Goal: Find contact information: Obtain details needed to contact an individual or organization

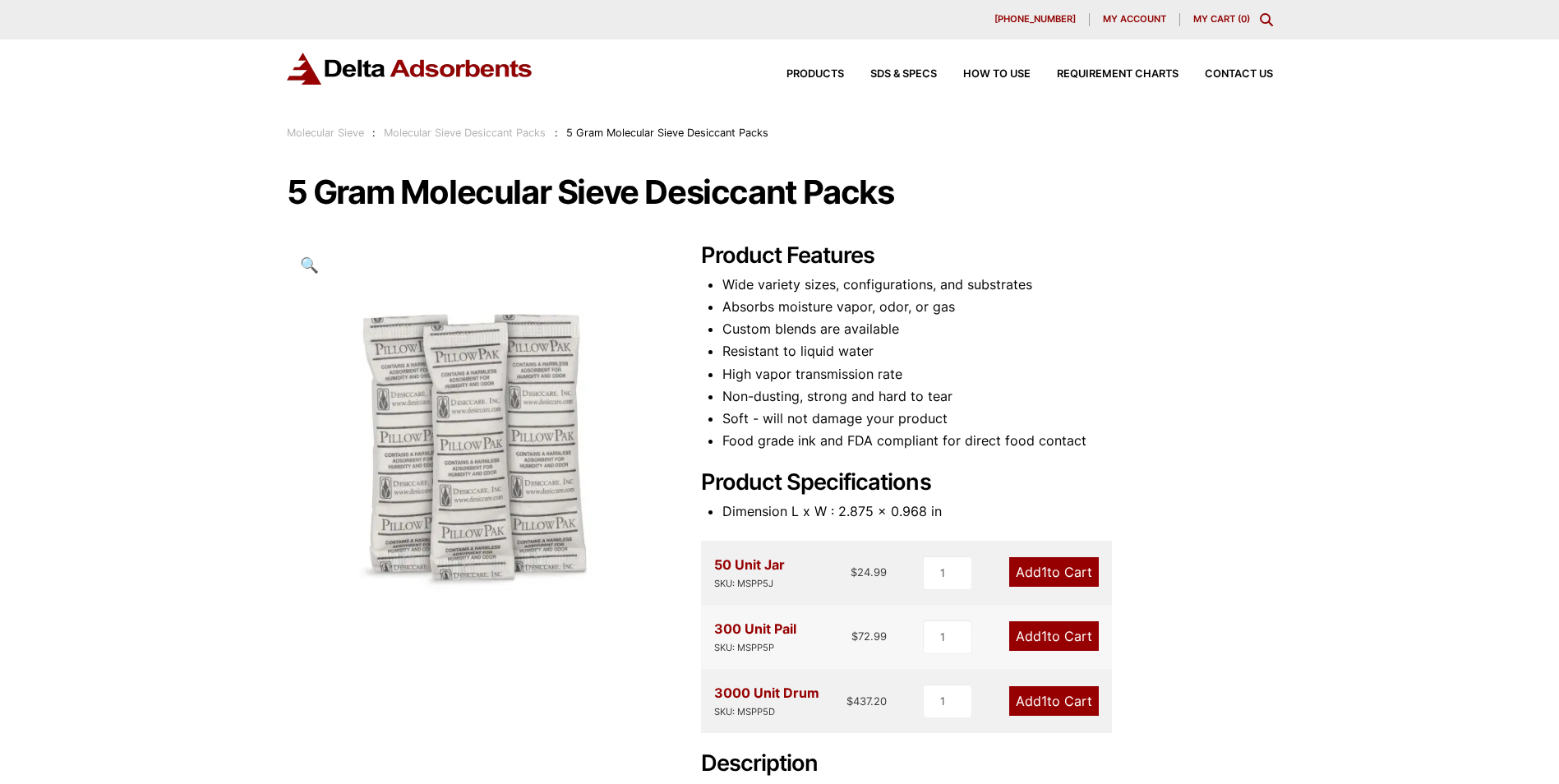
drag, startPoint x: 551, startPoint y: 73, endPoint x: 420, endPoint y: 79, distance: 131.1
click at [420, 78] on div "Products SDS & SPECS How to Use Requirement Charts Contact Us" at bounding box center [780, 68] width 986 height 32
click at [1390, 445] on div "Our website has detected that you are using an outdated browser that will preve…" at bounding box center [779, 647] width 1559 height 1294
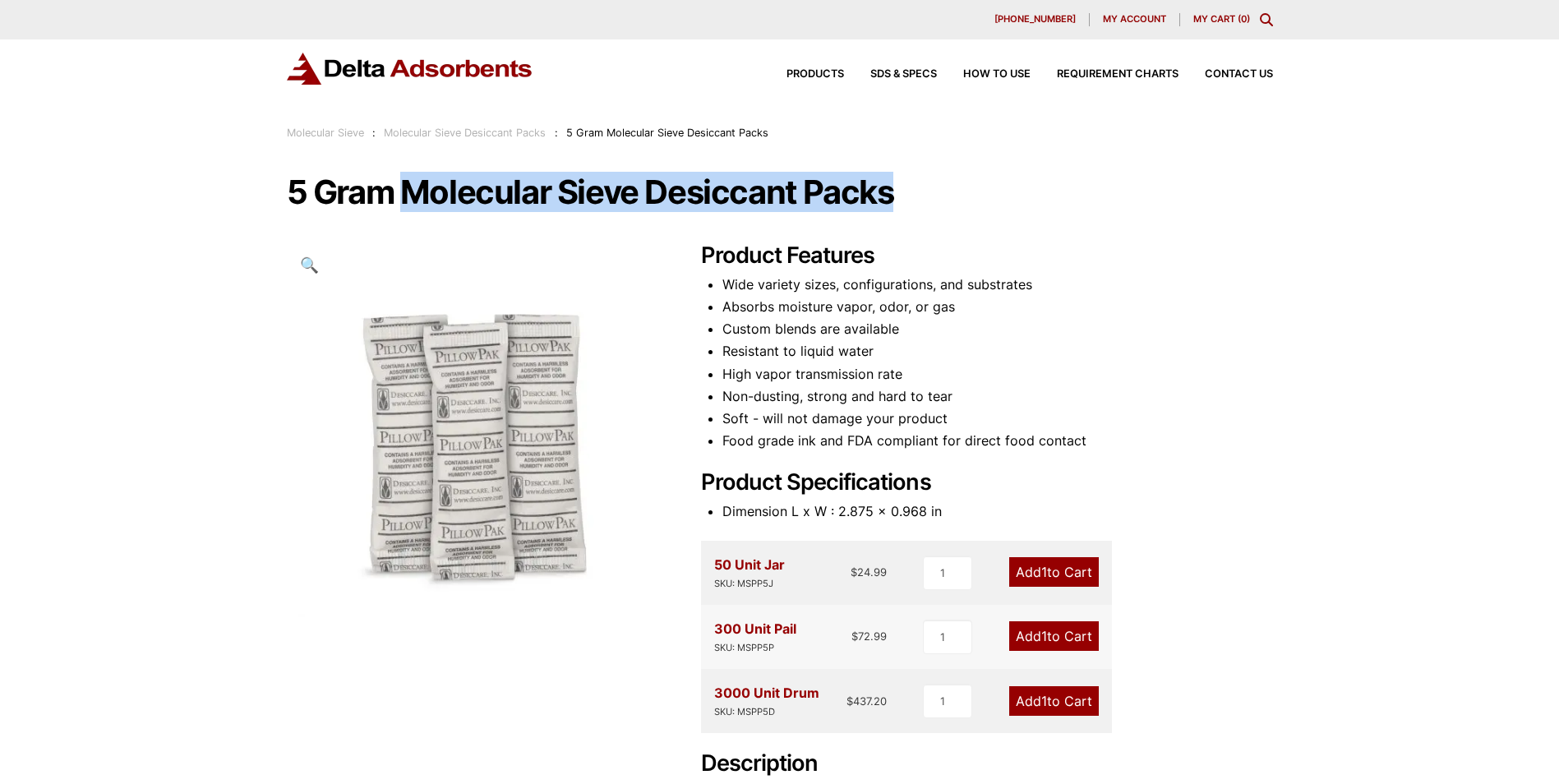
drag, startPoint x: 403, startPoint y: 190, endPoint x: 893, endPoint y: 170, distance: 490.4
click at [893, 170] on div "Our website has detected that you are using an outdated browser that will preve…" at bounding box center [779, 647] width 1559 height 1294
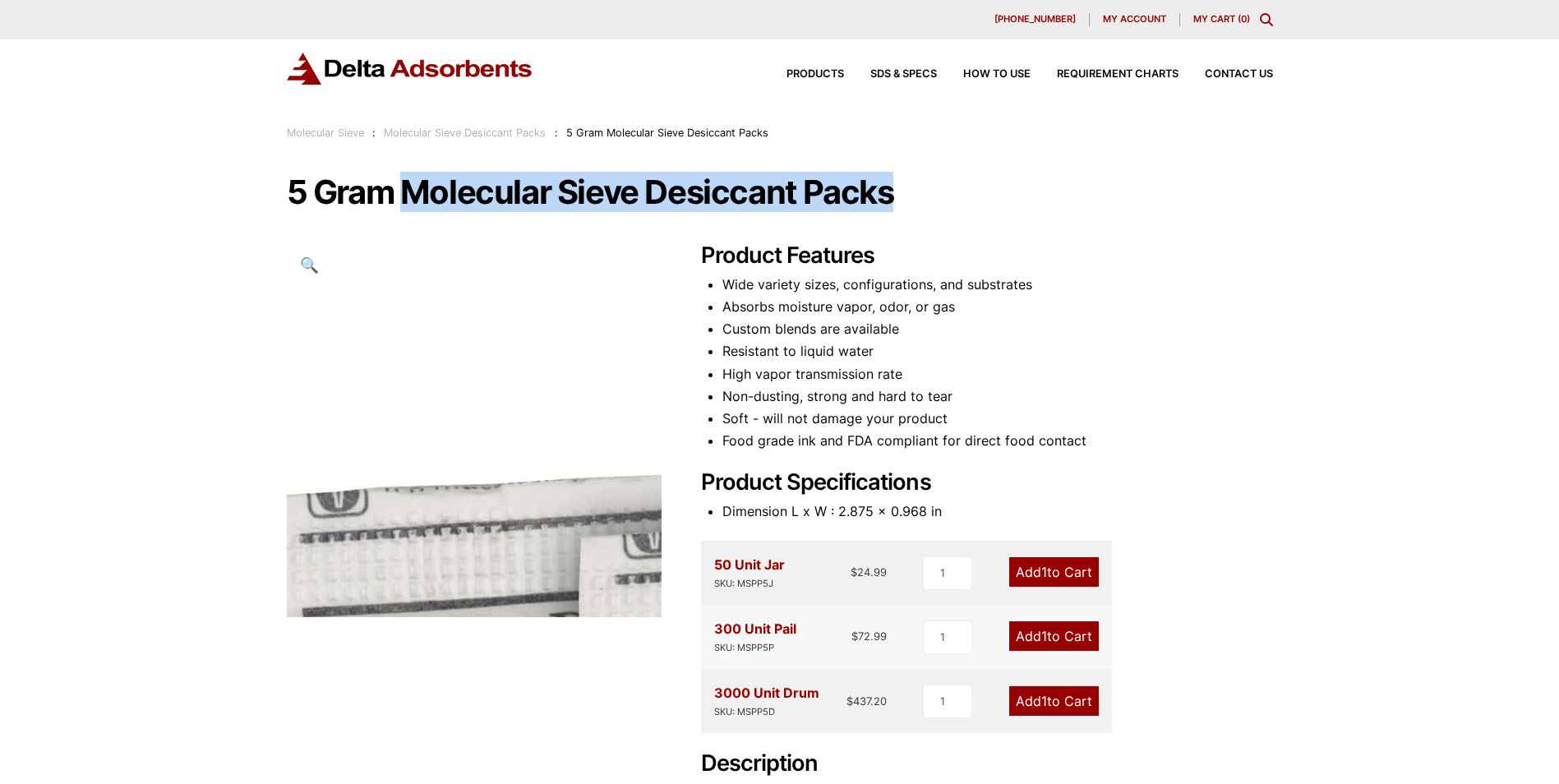
copy h1 "Molecular Sieve Desiccant Packs"
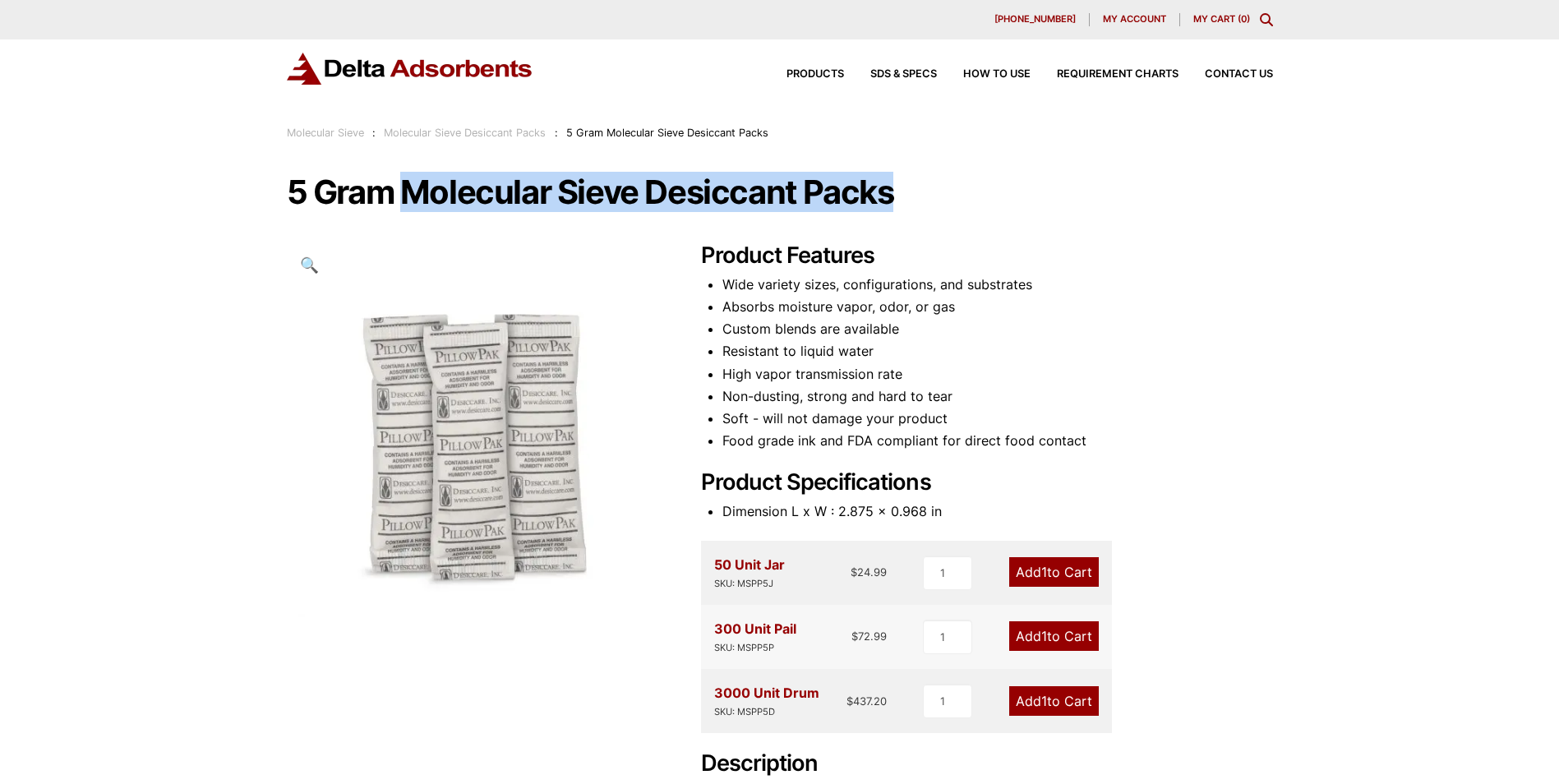
click at [1003, 233] on div "5 Gram Molecular Sieve Desiccant Packs 🔍 Product Features Wide variety sizes, c…" at bounding box center [780, 536] width 986 height 722
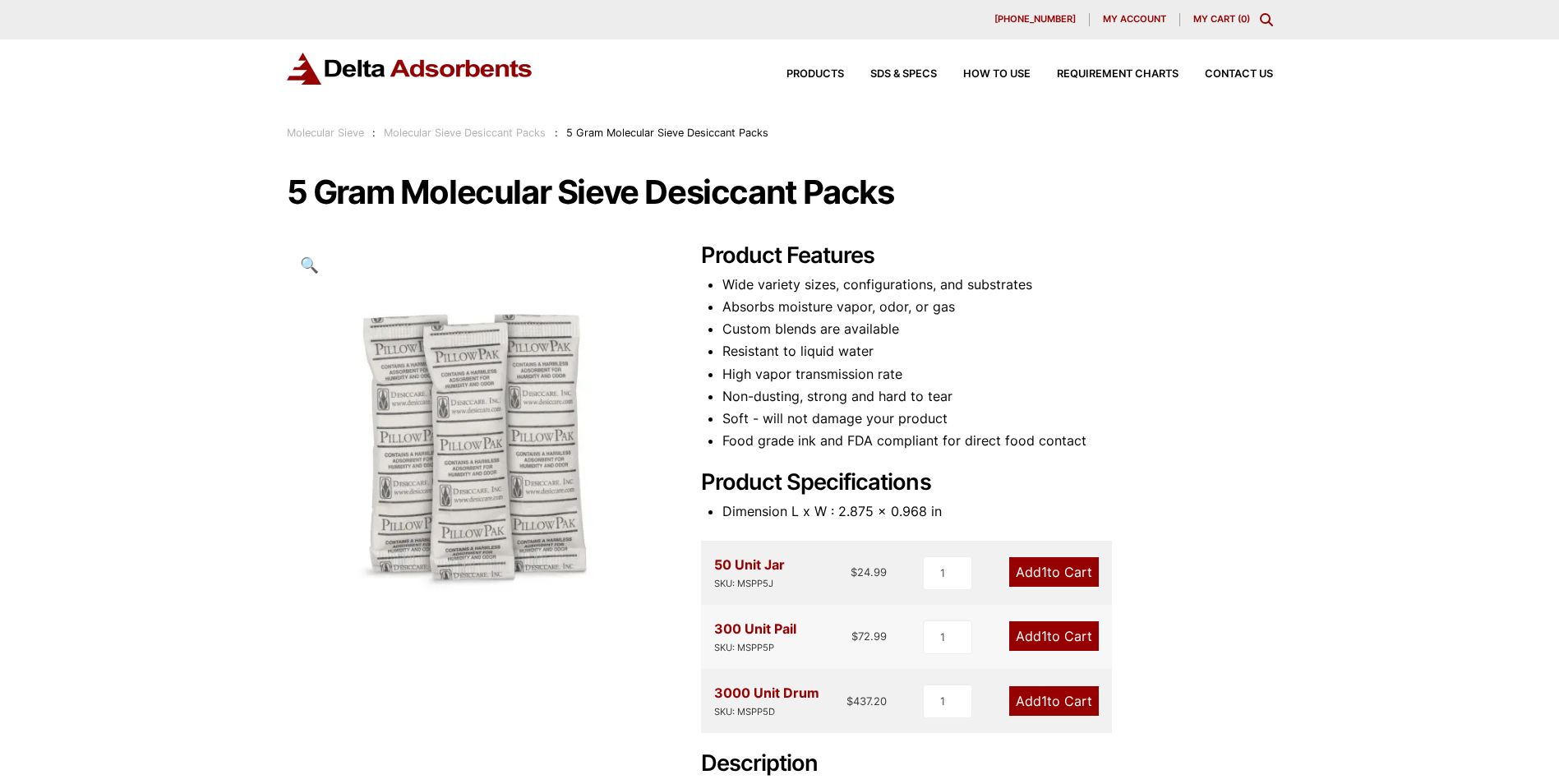
click at [1186, 451] on li "Food grade ink and FDA compliant for direct food contact" at bounding box center [997, 441] width 550 height 22
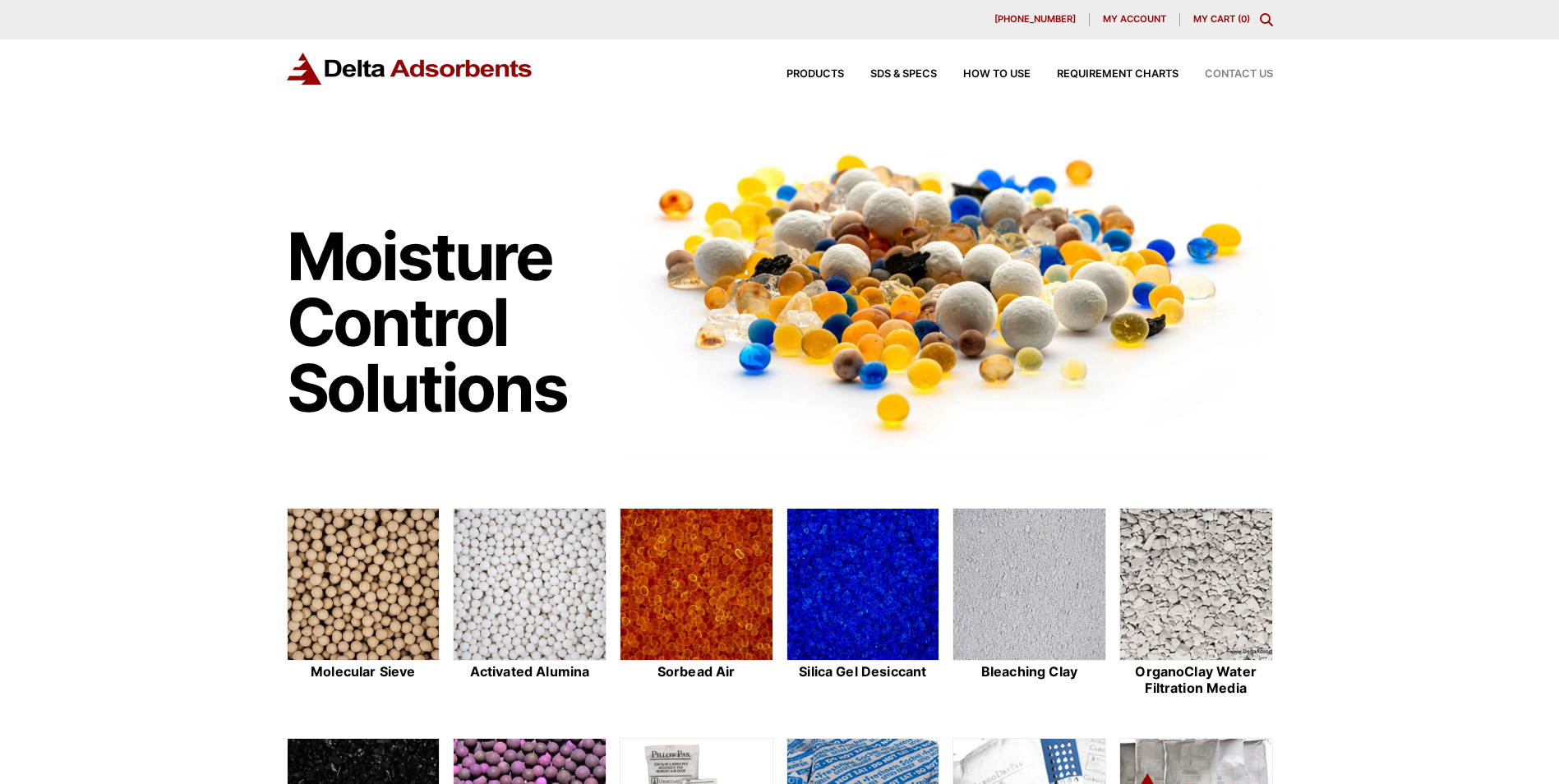
click at [1226, 72] on span "Contact Us" at bounding box center [1239, 74] width 68 height 11
